Goal: Book appointment/travel/reservation

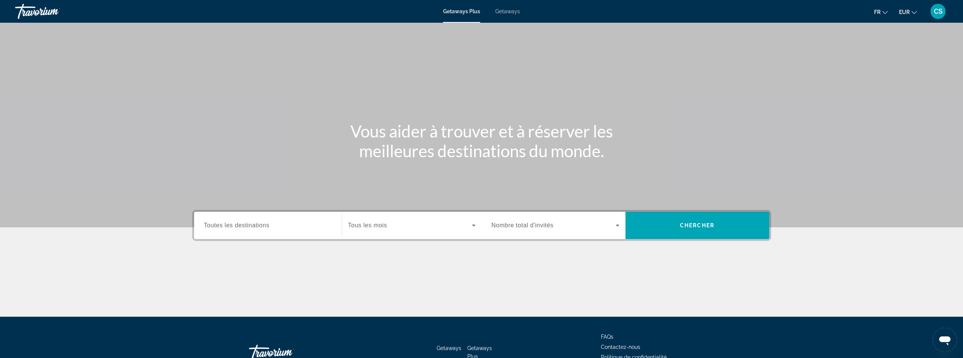
click at [268, 225] on span "Toutes les destinations" at bounding box center [236, 225] width 65 height 6
click at [268, 225] on input "Destination Toutes les destinations" at bounding box center [268, 225] width 128 height 9
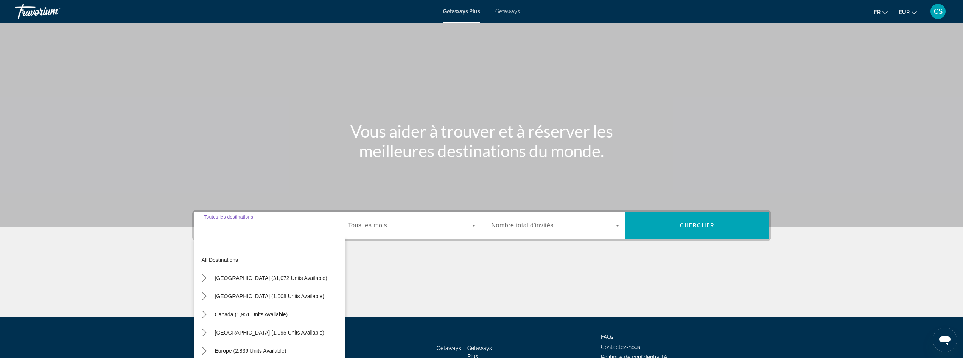
scroll to position [51, 0]
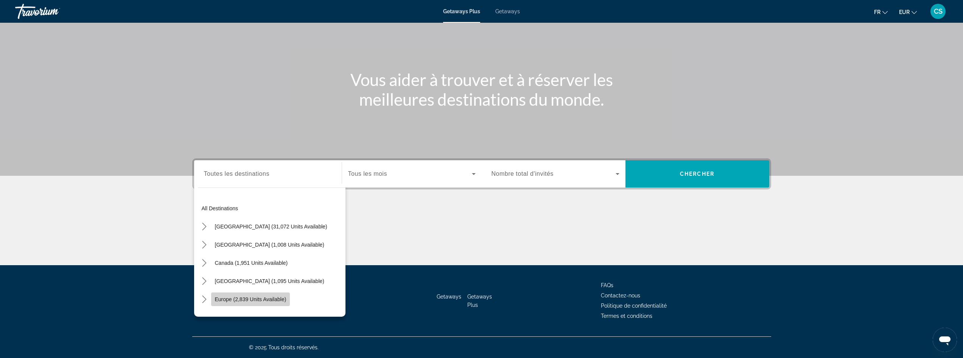
click at [274, 297] on span "Europe (2,839 units available)" at bounding box center [251, 299] width 72 height 6
type input "**********"
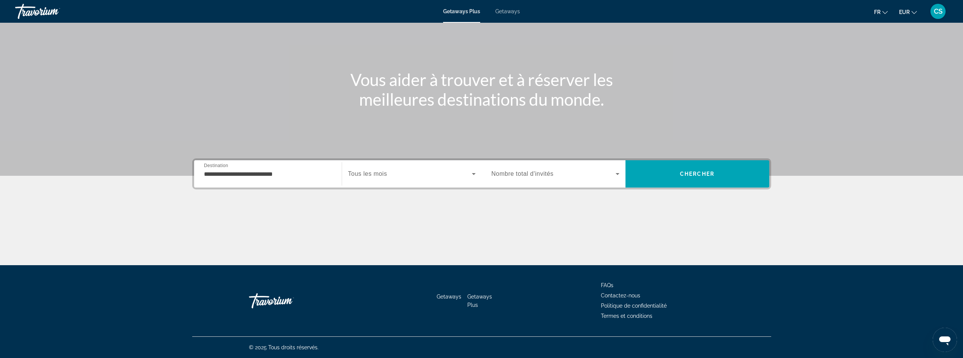
click at [375, 166] on div "Search widget" at bounding box center [411, 173] width 127 height 21
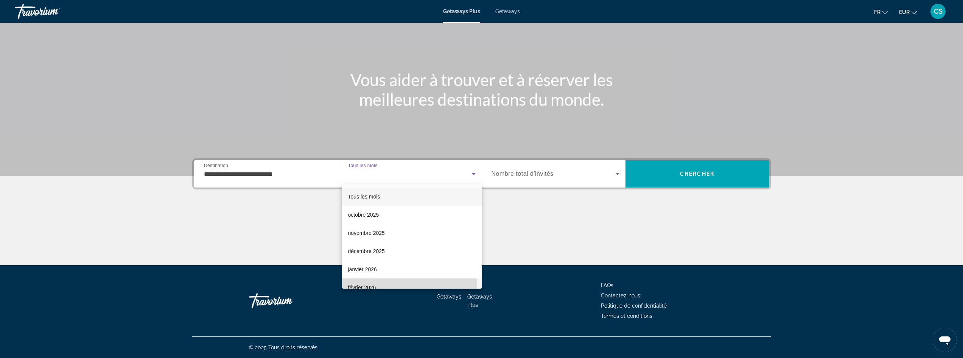
click at [369, 282] on mat-option "février 2026" at bounding box center [412, 287] width 140 height 18
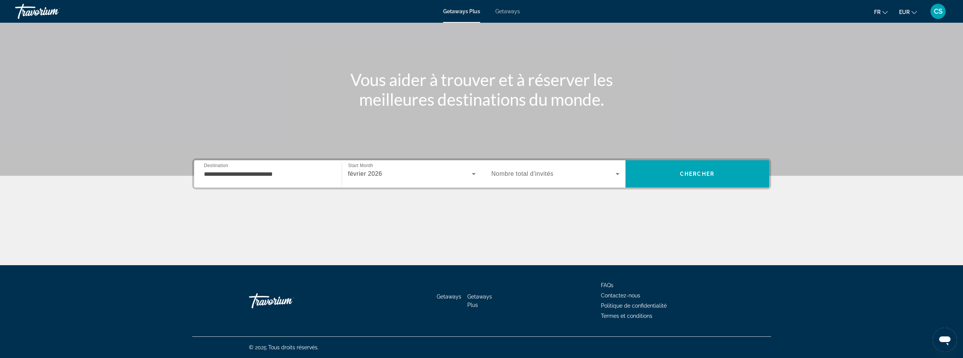
click at [517, 176] on span "Nombre total d'invités" at bounding box center [522, 173] width 62 height 6
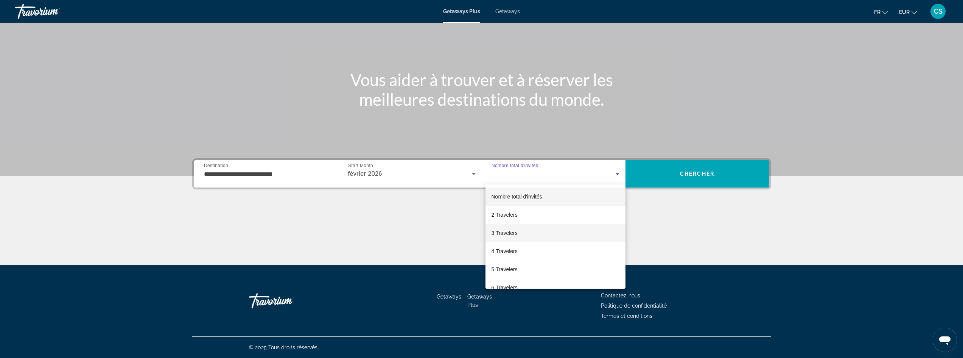
click at [522, 239] on mat-option "3 Travelers" at bounding box center [555, 233] width 140 height 18
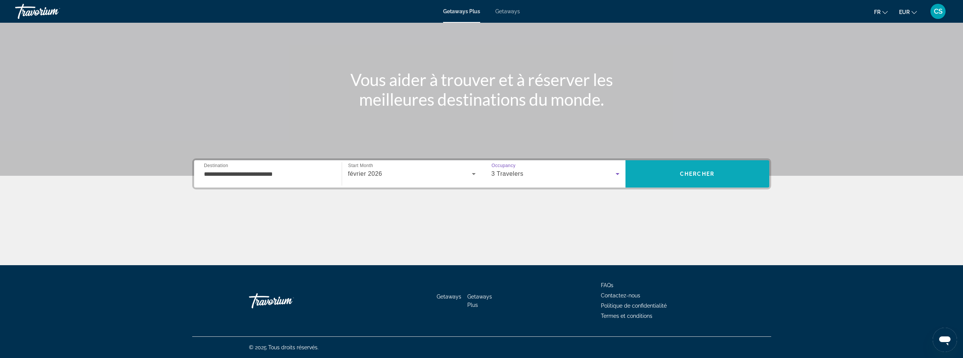
click at [691, 168] on span "Search" at bounding box center [697, 174] width 144 height 18
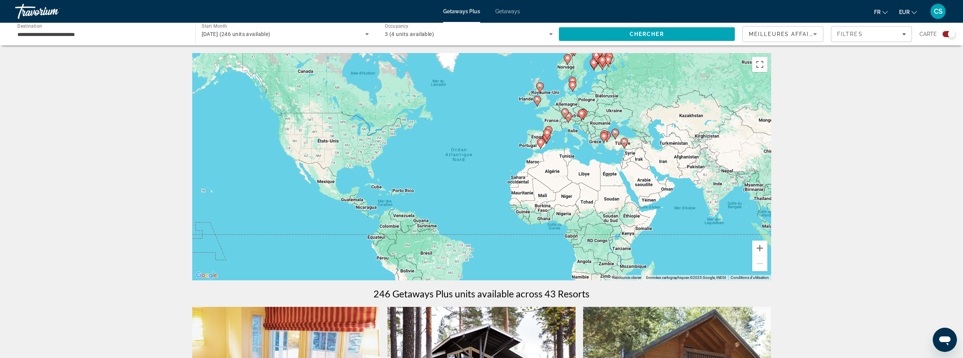
click at [512, 13] on span "Getaways" at bounding box center [507, 11] width 25 height 6
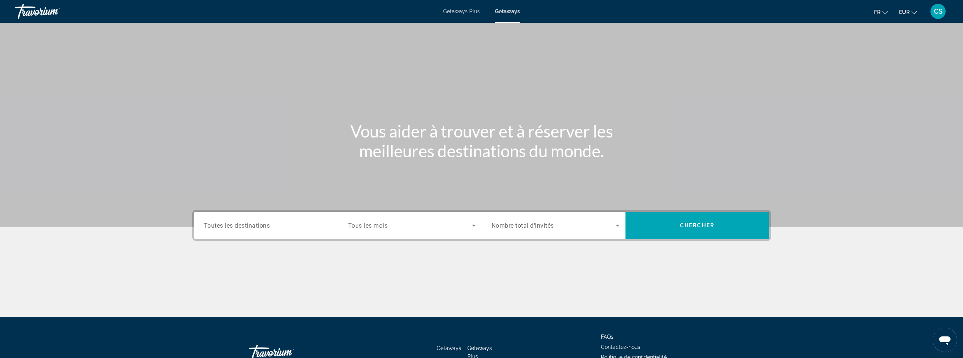
click at [264, 225] on span "Toutes les destinations" at bounding box center [237, 224] width 66 height 7
click at [264, 225] on input "Destination Toutes les destinations" at bounding box center [268, 225] width 128 height 9
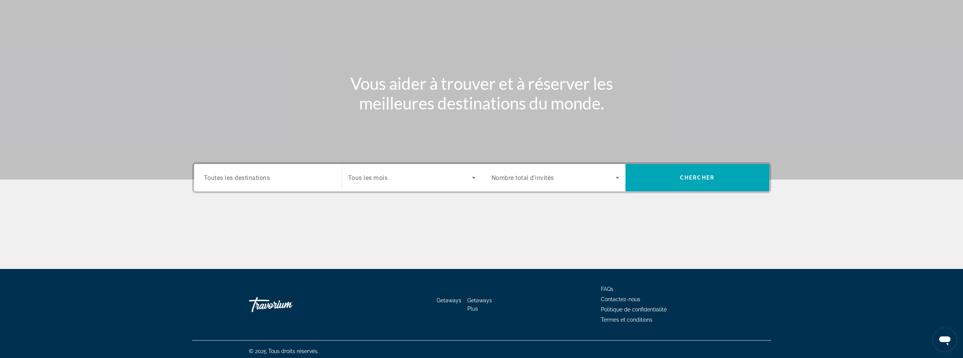
scroll to position [51, 0]
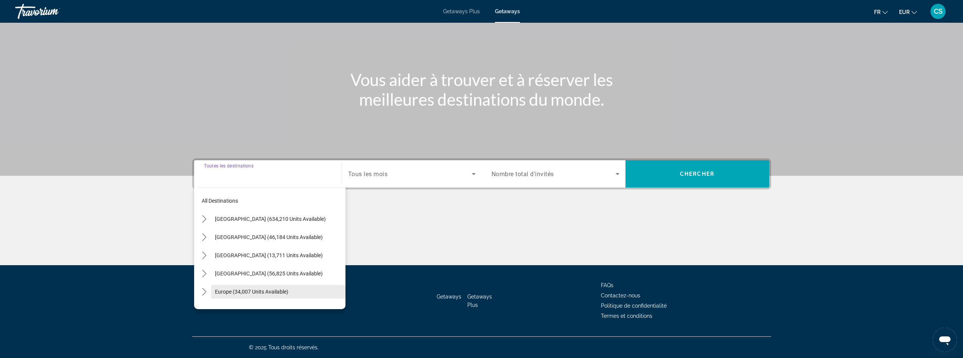
click at [270, 285] on span "Select destination: Europe (34,007 units available)" at bounding box center [278, 291] width 134 height 18
type input "**********"
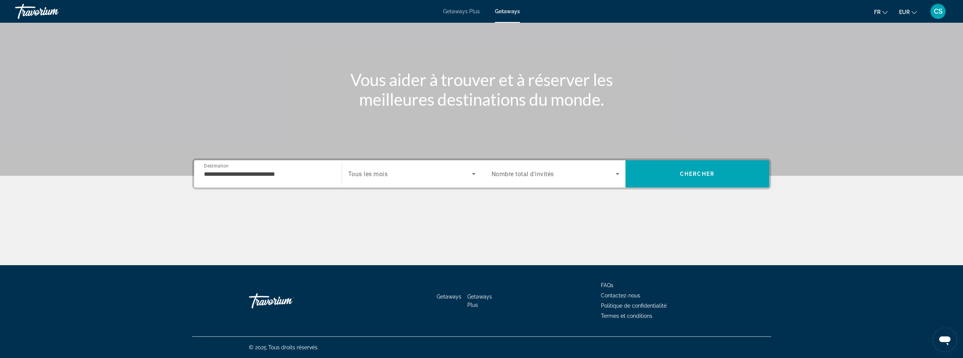
click at [378, 166] on div "Search widget" at bounding box center [411, 173] width 127 height 21
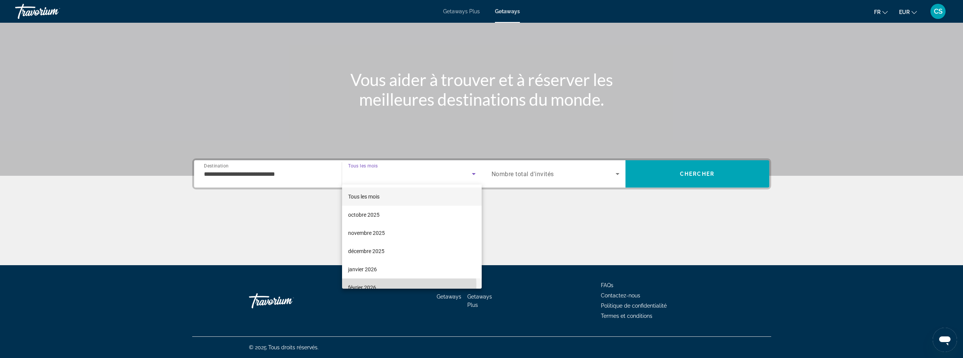
click at [368, 286] on span "février 2026" at bounding box center [362, 287] width 28 height 9
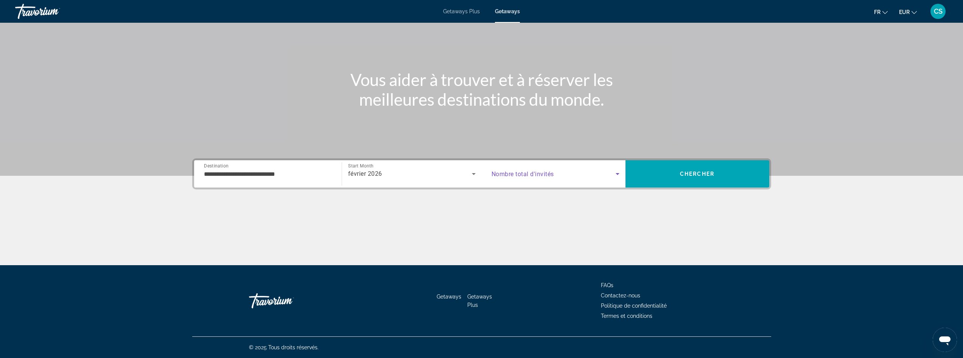
click at [606, 174] on span "Search widget" at bounding box center [553, 173] width 124 height 9
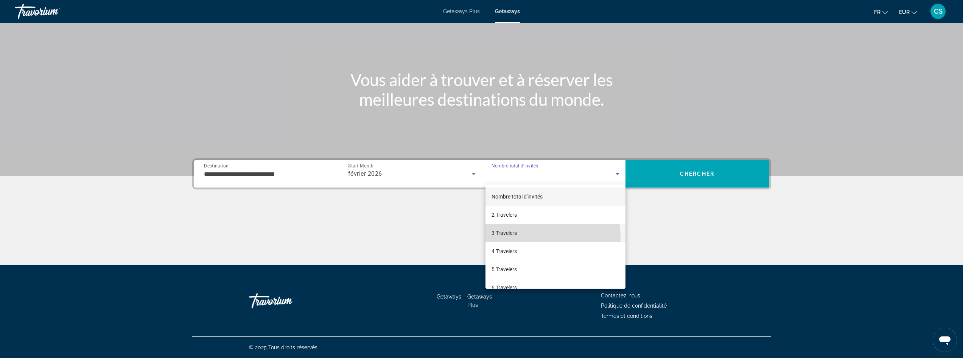
click at [529, 238] on mat-option "3 Travelers" at bounding box center [555, 233] width 140 height 18
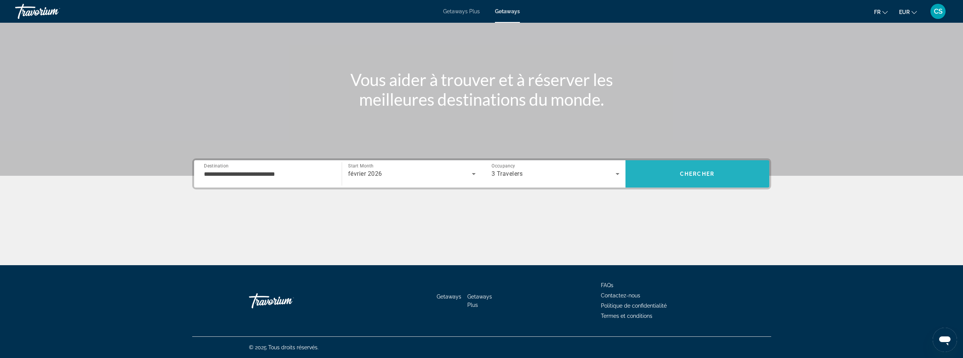
click at [667, 185] on span "Search" at bounding box center [697, 173] width 144 height 27
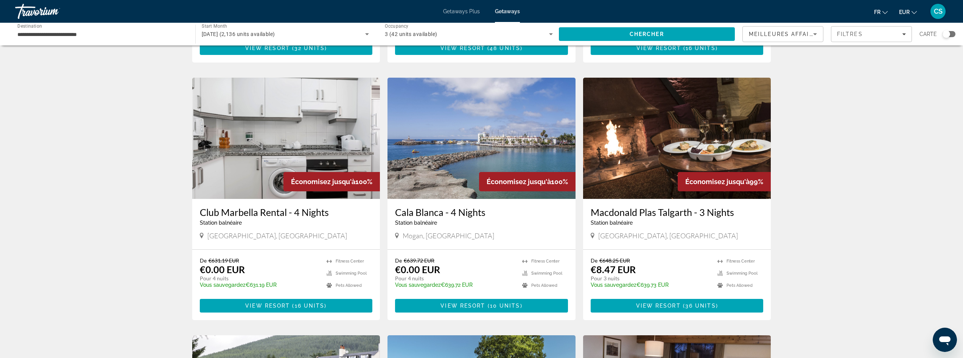
scroll to position [265, 0]
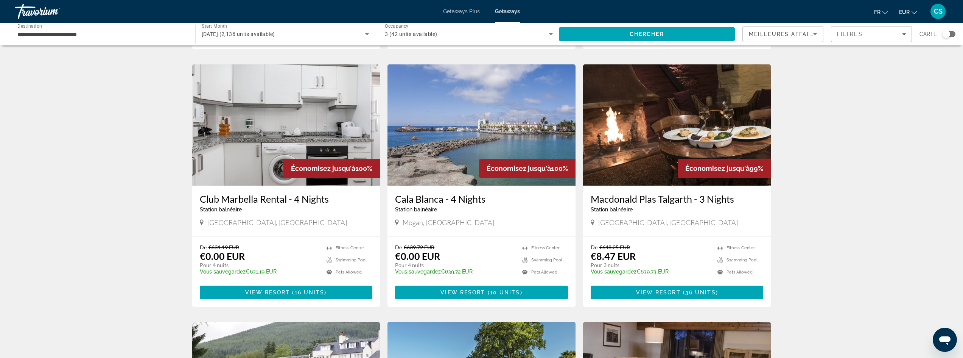
click at [951, 35] on div "Search widget" at bounding box center [948, 34] width 13 height 6
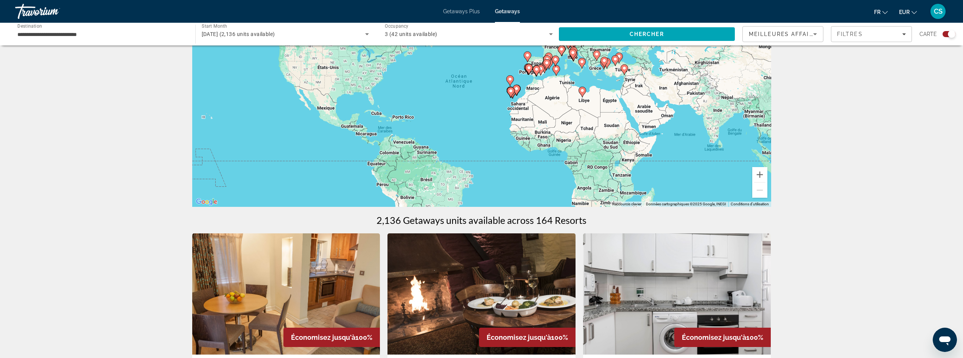
scroll to position [0, 0]
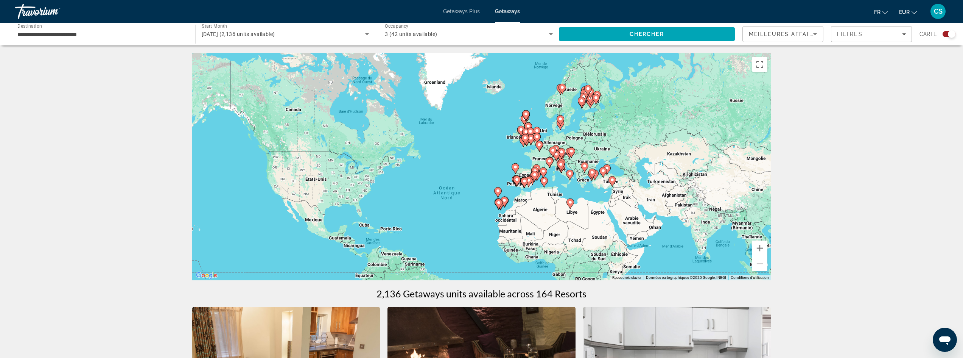
drag, startPoint x: 566, startPoint y: 148, endPoint x: 553, endPoint y: 189, distance: 43.2
click at [553, 189] on div "Pour activer le glissement avec le clavier, appuyez sur Alt+Entrée. Une fois ce…" at bounding box center [481, 166] width 579 height 227
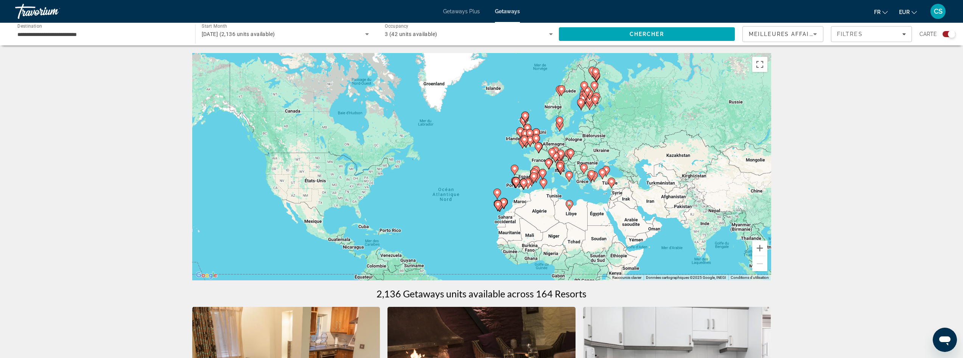
click at [598, 79] on icon "Main content" at bounding box center [596, 76] width 8 height 11
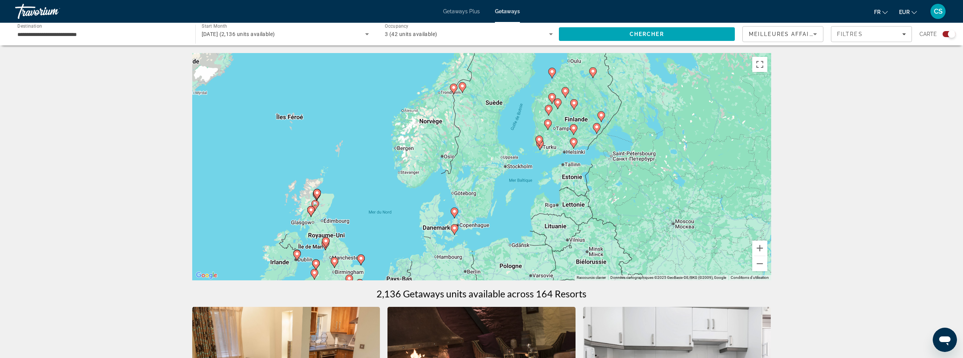
drag, startPoint x: 369, startPoint y: 188, endPoint x: 474, endPoint y: 77, distance: 152.8
click at [474, 77] on div "Pour activer le glissement avec le clavier, appuyez sur Alt+Entrée. Une fois ce…" at bounding box center [481, 166] width 579 height 227
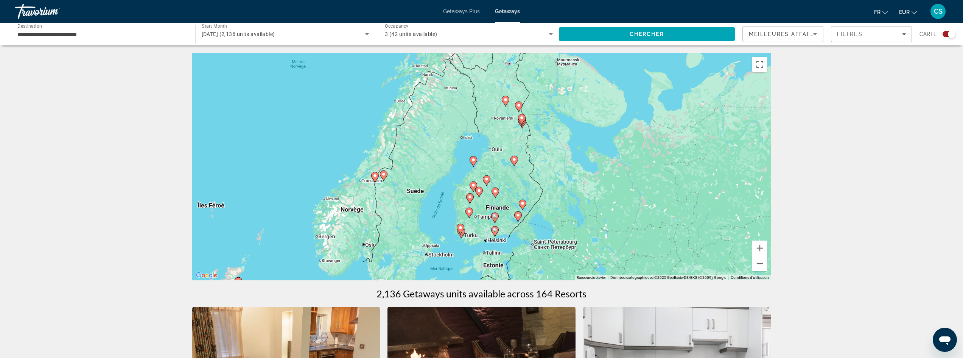
drag, startPoint x: 511, startPoint y: 105, endPoint x: 424, endPoint y: 202, distance: 131.0
click at [424, 202] on div "Pour activer le glissement avec le clavier, appuyez sur Alt+Entrée. Une fois ce…" at bounding box center [481, 166] width 579 height 227
click at [762, 244] on button "Zoom avant" at bounding box center [759, 247] width 15 height 15
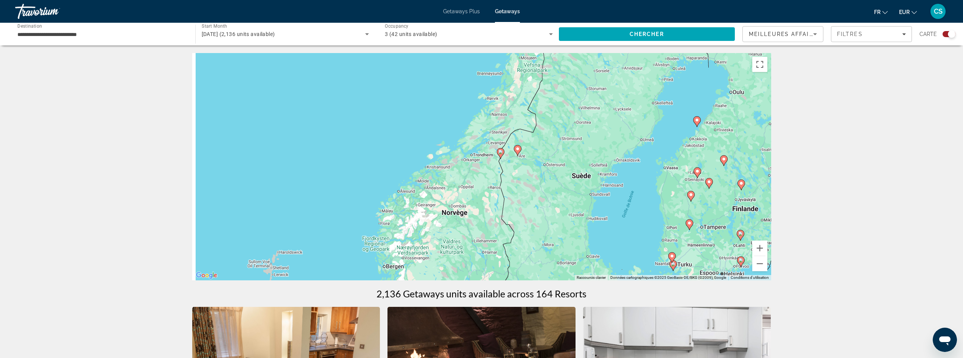
drag, startPoint x: 420, startPoint y: 154, endPoint x: 679, endPoint y: 107, distance: 263.1
click at [670, 110] on div "Pour activer le glissement avec le clavier, appuyez sur Alt+Entrée. Une fois ce…" at bounding box center [481, 166] width 579 height 227
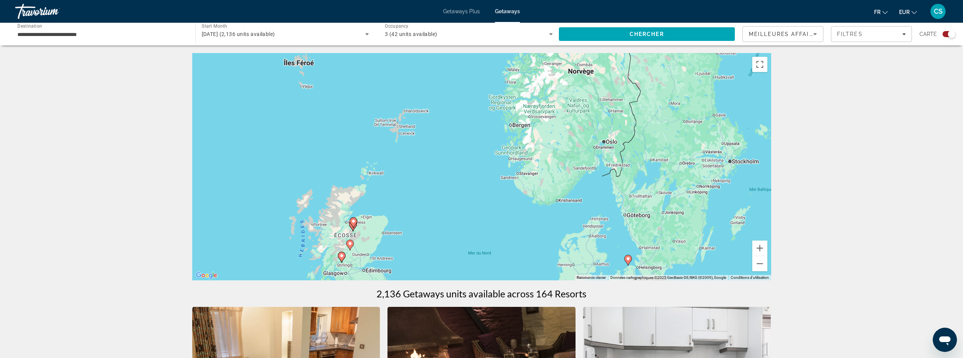
drag, startPoint x: 443, startPoint y: 214, endPoint x: 520, endPoint y: 100, distance: 137.0
click at [522, 88] on div "Pour activer le glissement avec le clavier, appuyez sur Alt+Entrée. Une fois ce…" at bounding box center [481, 166] width 579 height 227
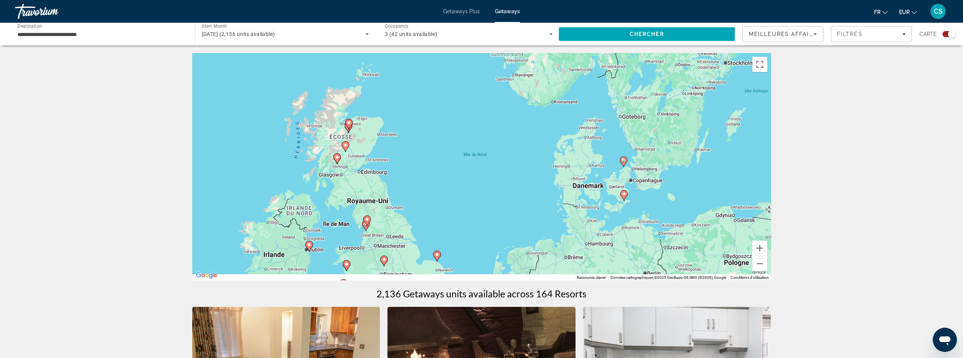
drag, startPoint x: 445, startPoint y: 188, endPoint x: 436, endPoint y: 93, distance: 95.0
click at [436, 93] on div "Pour activer le glissement avec le clavier, appuyez sur Alt+Entrée. Une fois ce…" at bounding box center [481, 166] width 579 height 227
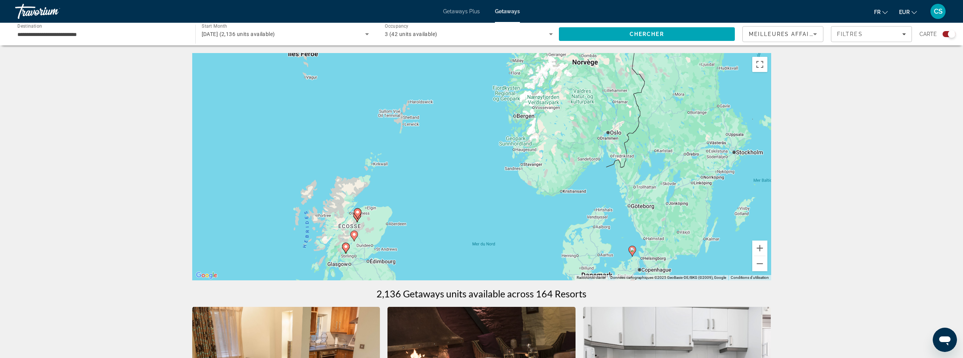
drag, startPoint x: 477, startPoint y: 138, endPoint x: 509, endPoint y: 316, distance: 181.4
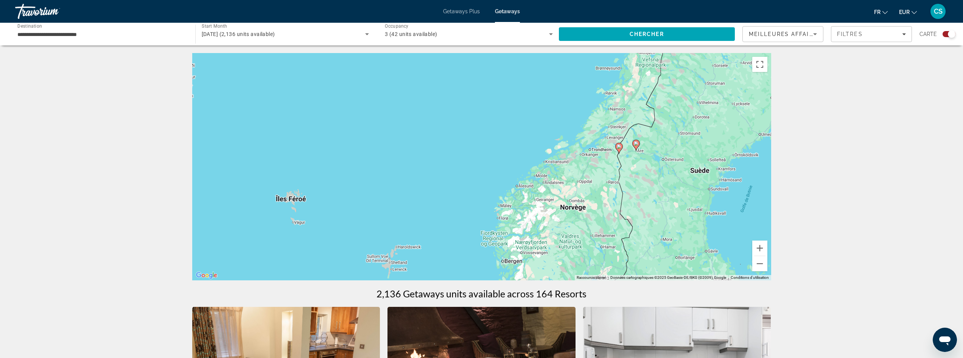
drag, startPoint x: 449, startPoint y: 129, endPoint x: 474, endPoint y: 101, distance: 37.7
click at [473, 104] on div "Pour activer le glissement avec le clavier, appuyez sur Alt+Entrée. Une fois ce…" at bounding box center [481, 166] width 579 height 227
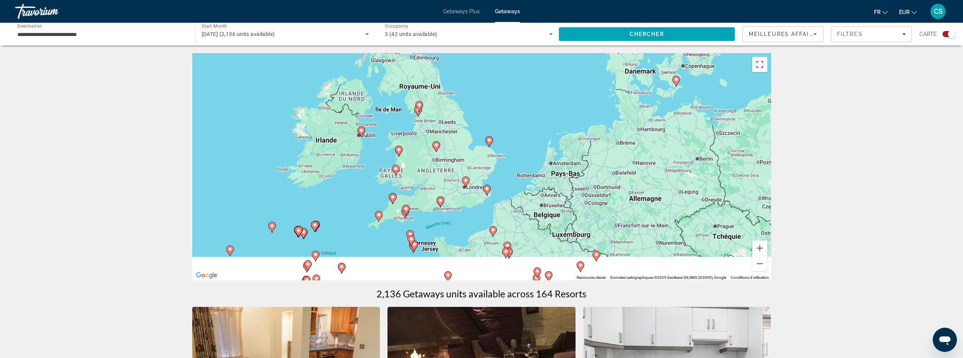
drag, startPoint x: 513, startPoint y: 206, endPoint x: 456, endPoint y: 106, distance: 115.6
click at [456, 106] on div "Pour activer le glissement avec le clavier, appuyez sur Alt+Entrée. Une fois ce…" at bounding box center [481, 166] width 579 height 227
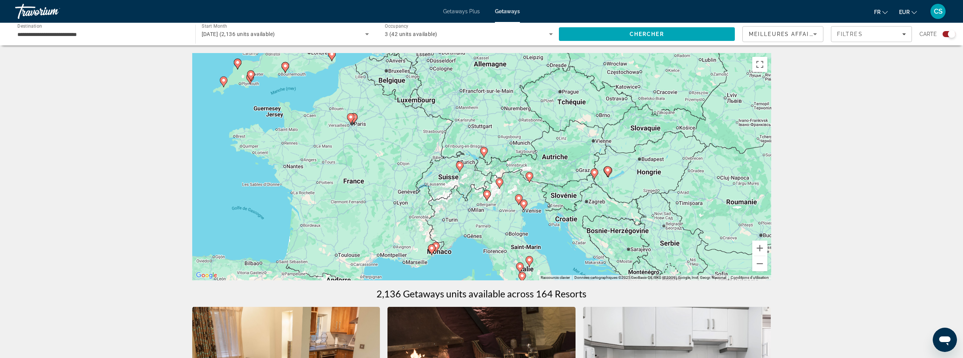
drag, startPoint x: 567, startPoint y: 208, endPoint x: 431, endPoint y: 110, distance: 167.6
click at [435, 108] on div "Pour activer le glissement avec le clavier, appuyez sur Alt+Entrée. Une fois ce…" at bounding box center [481, 166] width 579 height 227
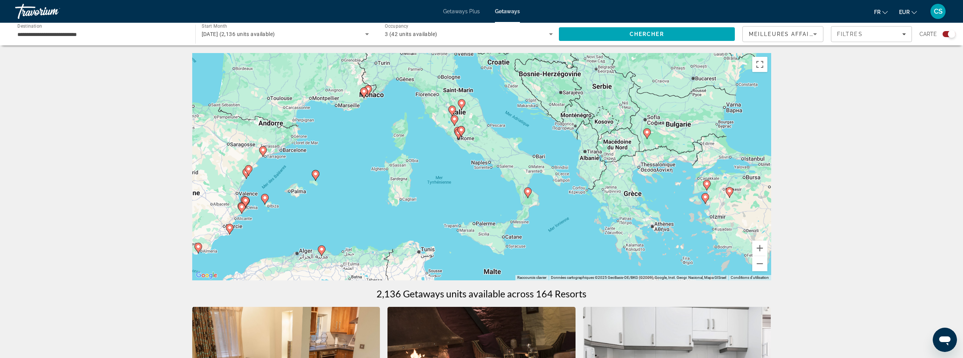
drag, startPoint x: 561, startPoint y: 194, endPoint x: 542, endPoint y: 40, distance: 155.2
